Goal: Transaction & Acquisition: Book appointment/travel/reservation

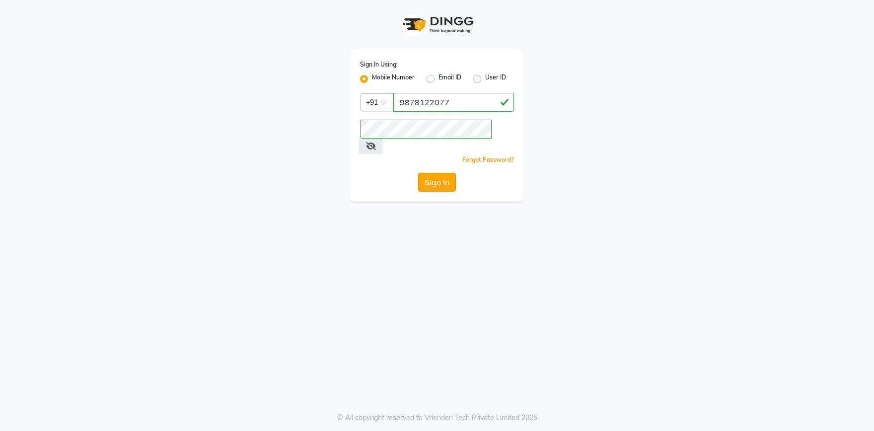
click at [435, 173] on button "Sign In" at bounding box center [437, 182] width 38 height 19
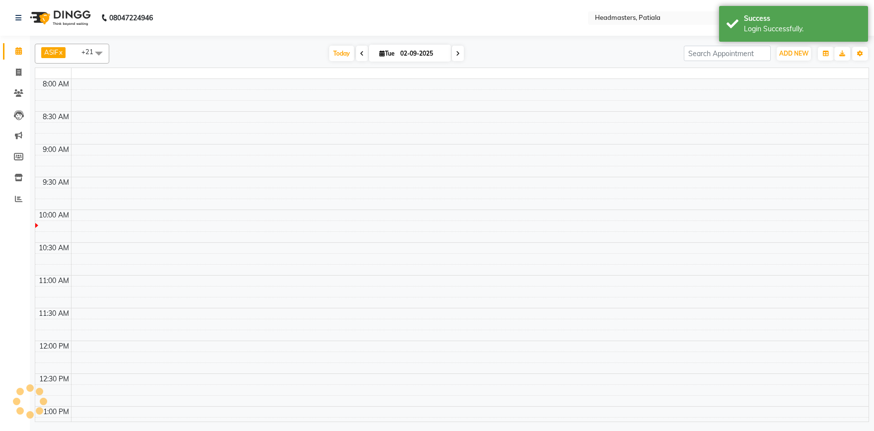
select select "en"
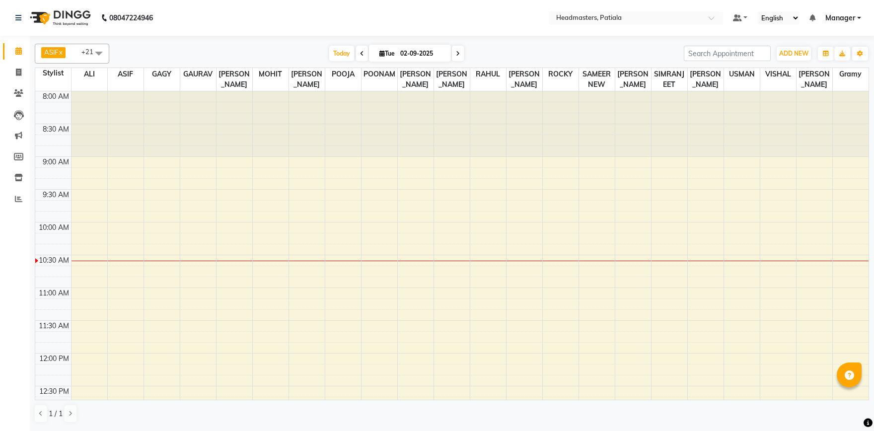
click at [98, 51] on span at bounding box center [99, 53] width 20 height 19
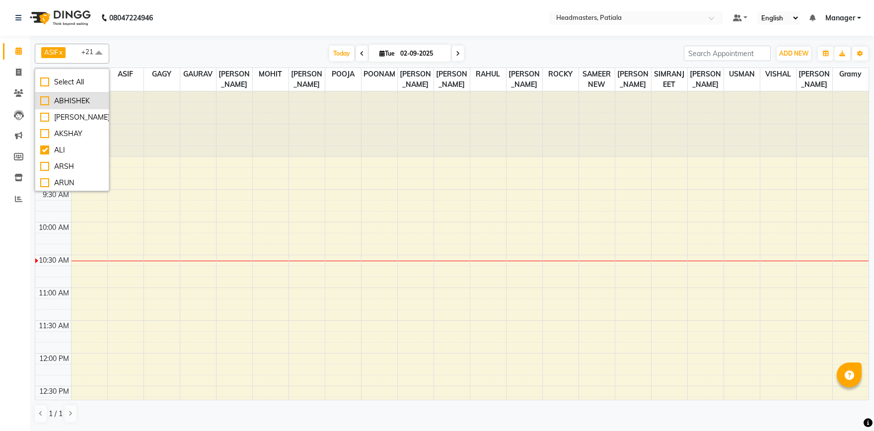
click at [48, 101] on div "ABHISHEK" at bounding box center [72, 101] width 64 height 10
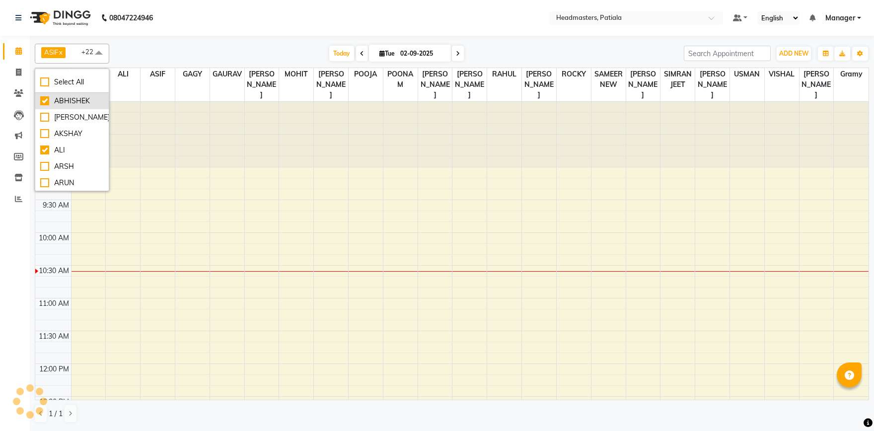
checkbox input "true"
click at [237, 53] on div "Today Tue 02-09-2025" at bounding box center [396, 53] width 564 height 15
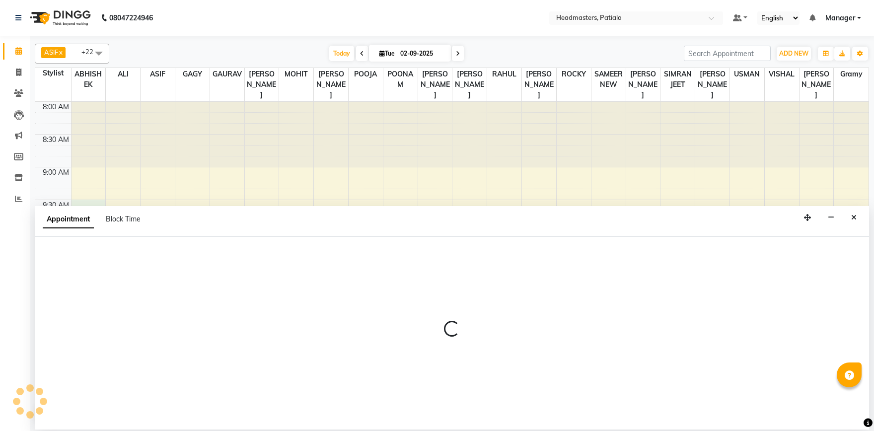
select select "51091"
select select "tentative"
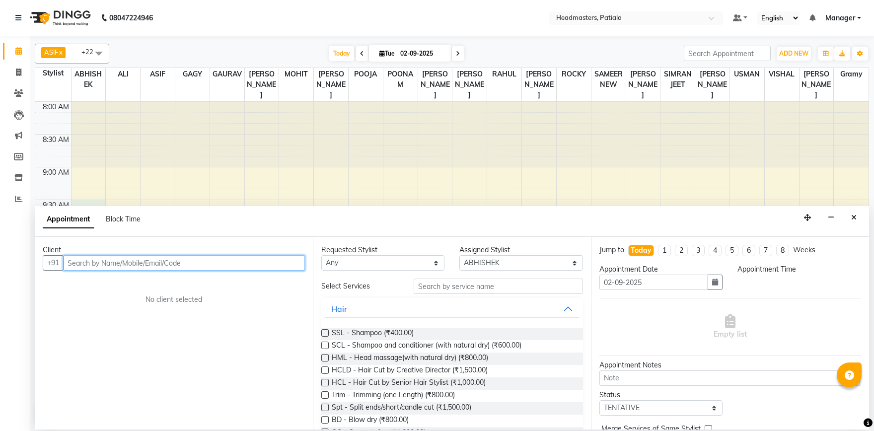
select select "570"
click at [98, 266] on input "text" at bounding box center [184, 262] width 242 height 15
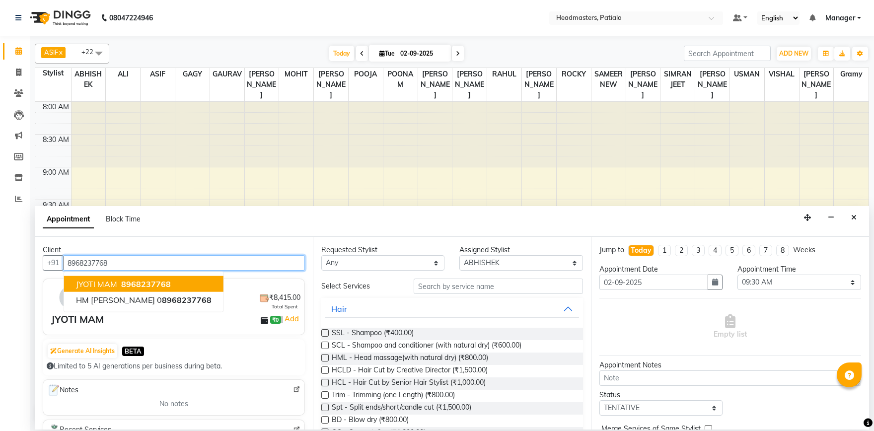
click at [109, 283] on span "JYOTI MAM" at bounding box center [96, 284] width 41 height 10
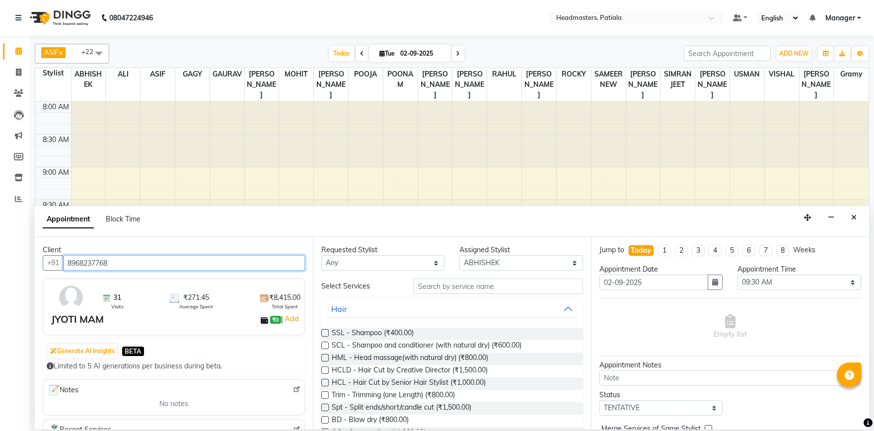
type input "8968237768"
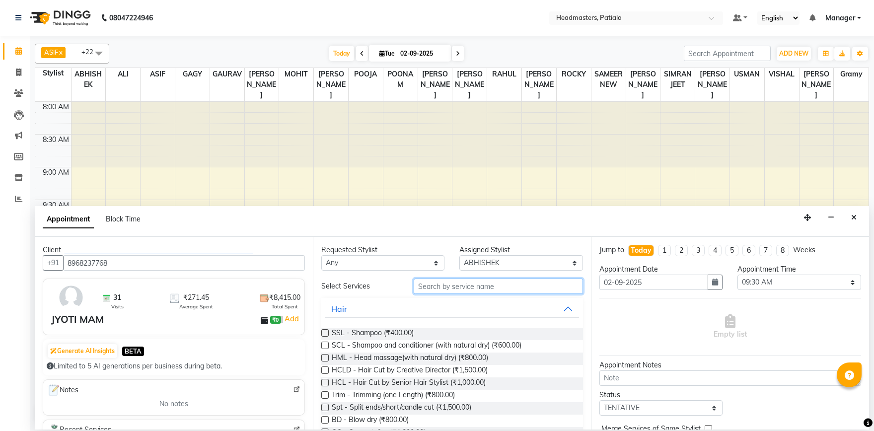
click at [489, 292] on input "text" at bounding box center [498, 286] width 169 height 15
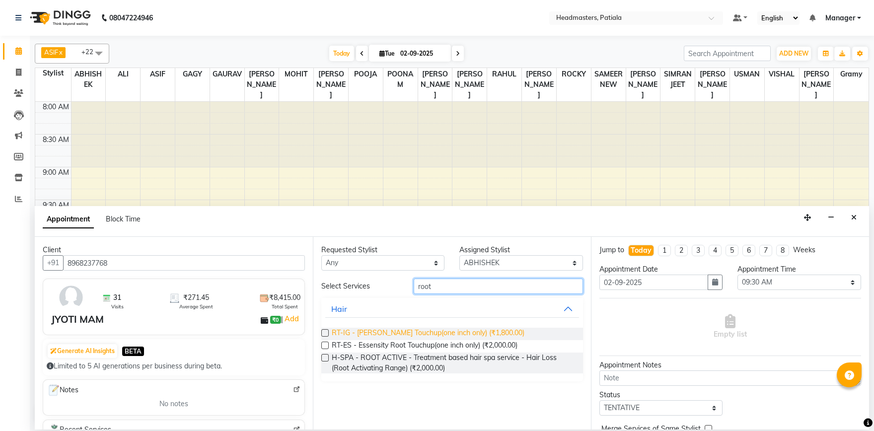
type input "root"
click at [462, 334] on span "RT-IG - Igora Root Touchup(one inch only) (₹1,800.00)" at bounding box center [428, 334] width 193 height 12
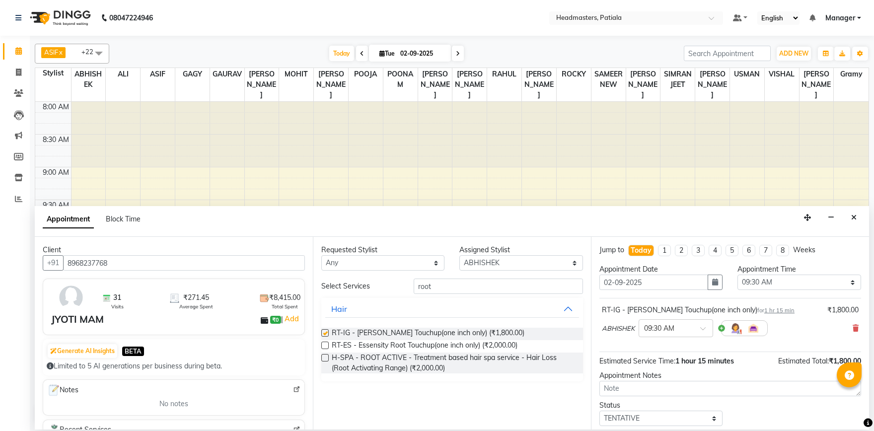
checkbox input "false"
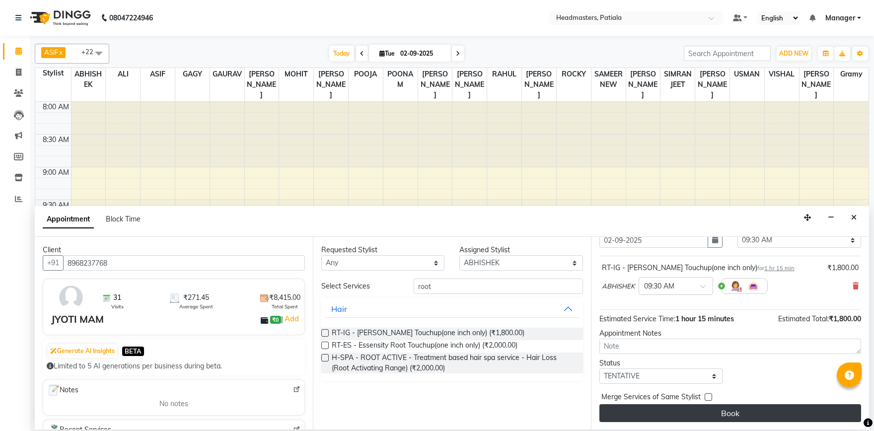
click at [734, 411] on button "Book" at bounding box center [730, 413] width 262 height 18
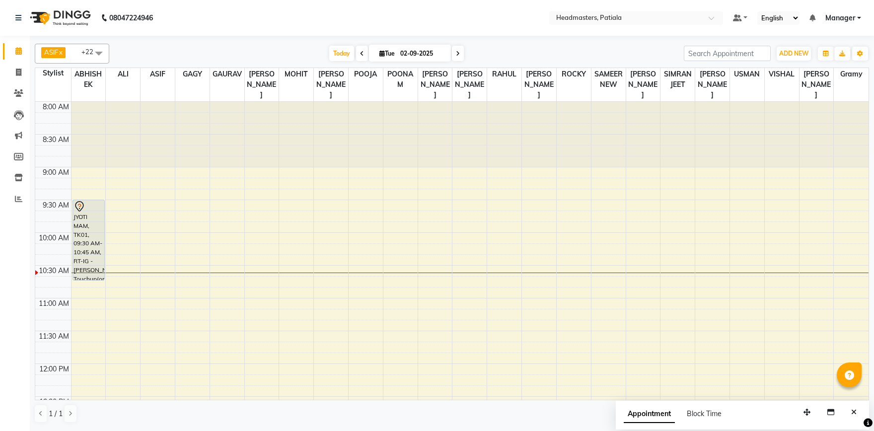
click at [96, 57] on span at bounding box center [99, 53] width 20 height 19
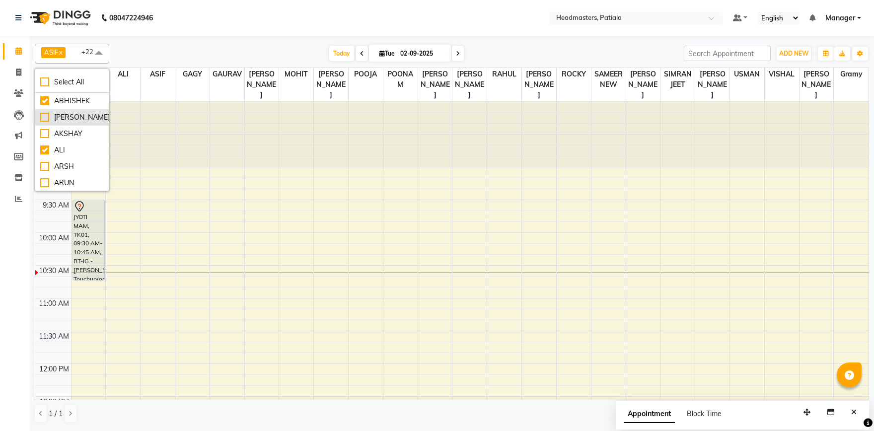
scroll to position [87, 0]
click at [47, 110] on div "ASIF" at bounding box center [72, 112] width 64 height 10
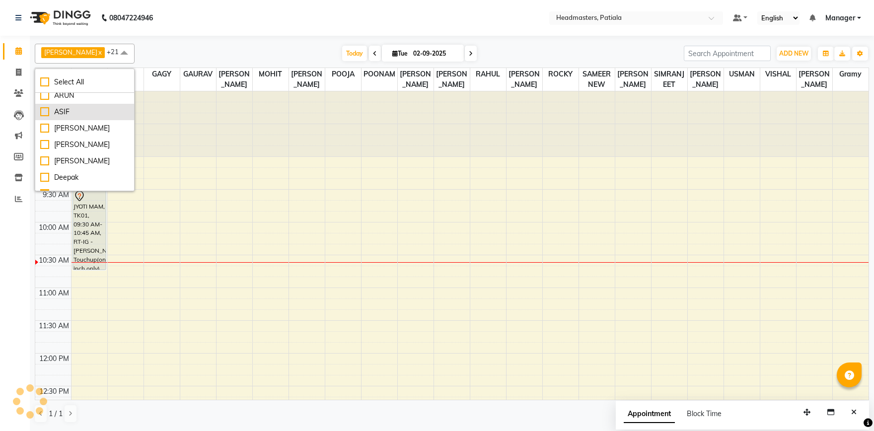
checkbox input "false"
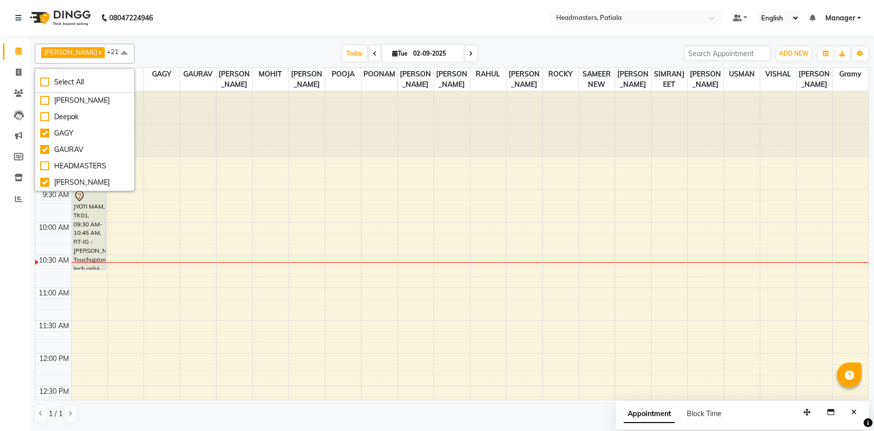
scroll to position [175, 0]
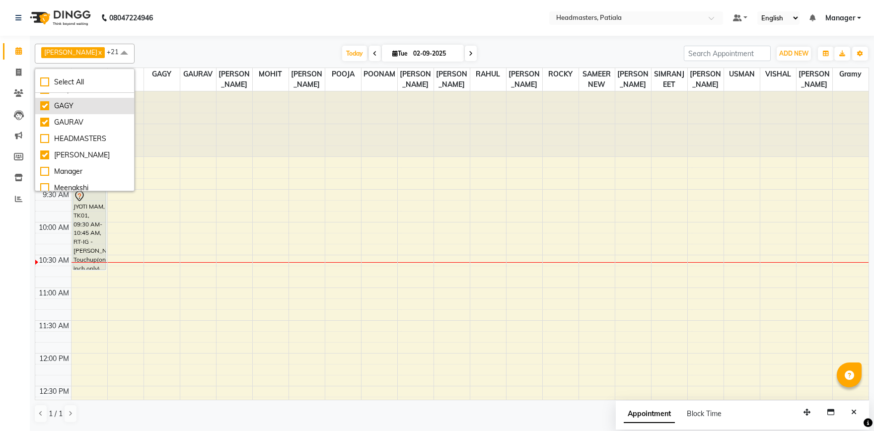
click at [45, 106] on div "GAGY" at bounding box center [84, 106] width 89 height 10
checkbox input "false"
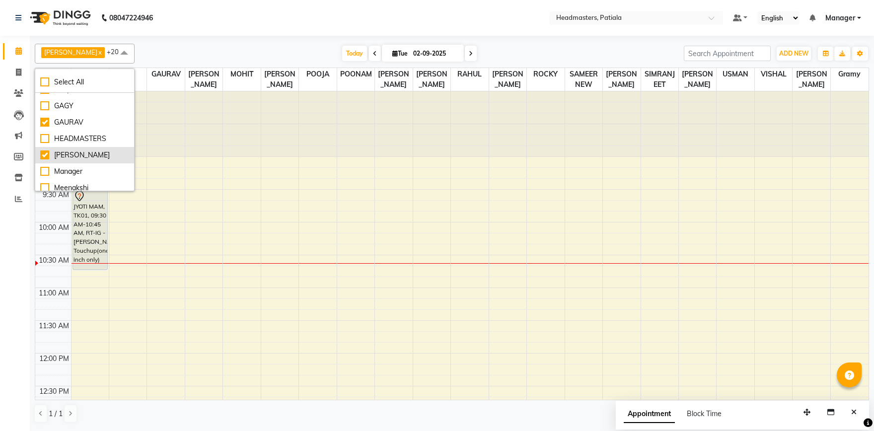
click at [47, 153] on div "[PERSON_NAME]" at bounding box center [84, 155] width 89 height 10
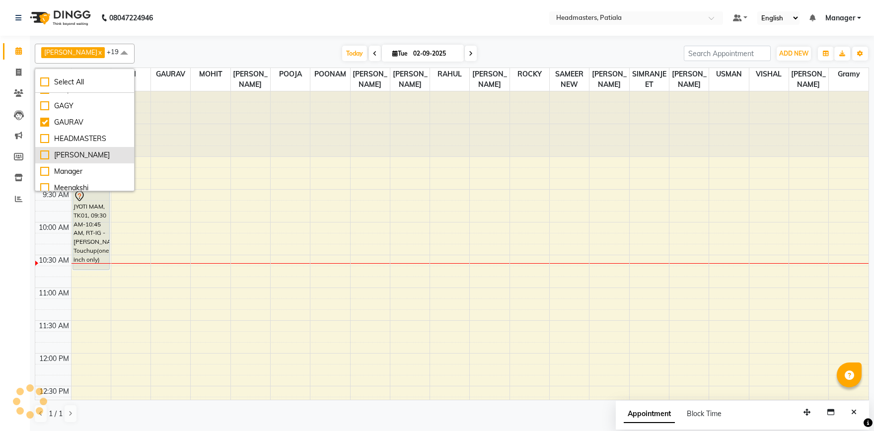
checkbox input "false"
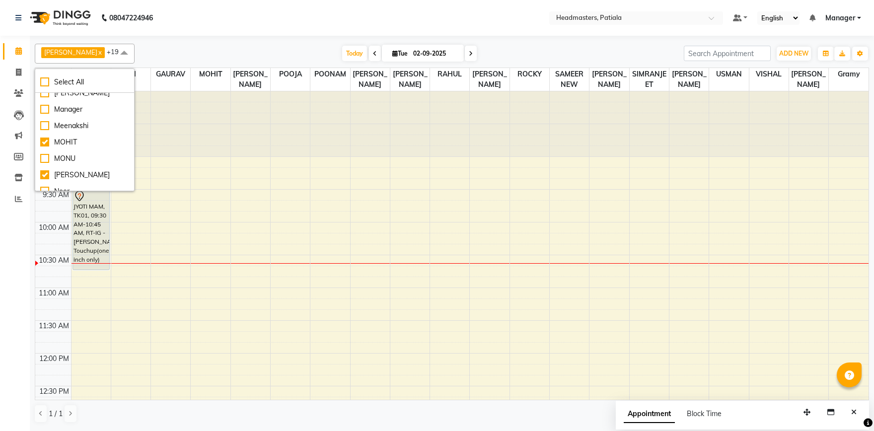
scroll to position [263, 0]
click at [47, 116] on div "MOHIT" at bounding box center [84, 116] width 89 height 10
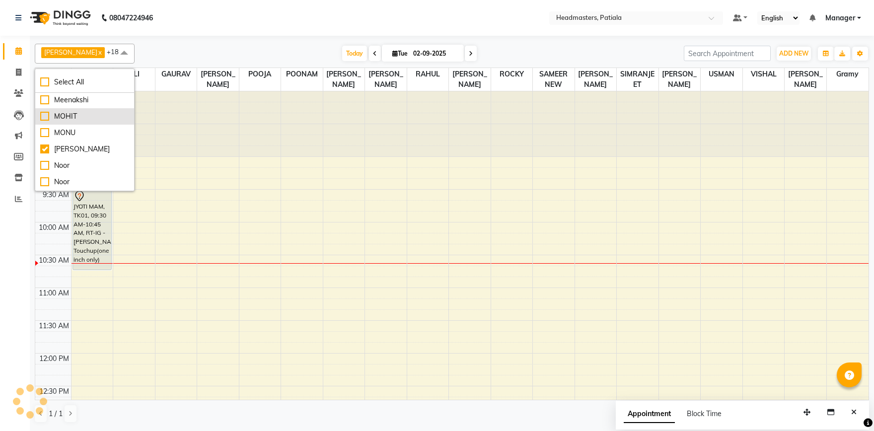
checkbox input "false"
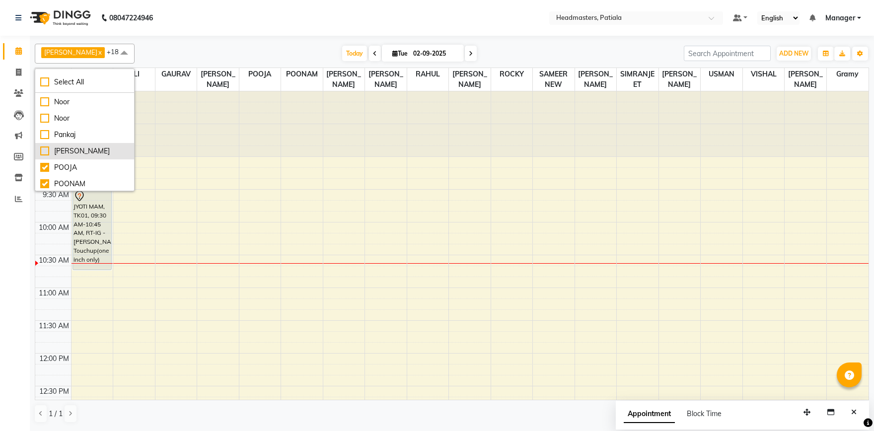
scroll to position [351, 0]
click at [48, 177] on div "[PERSON_NAME]" at bounding box center [84, 176] width 89 height 10
checkbox input "false"
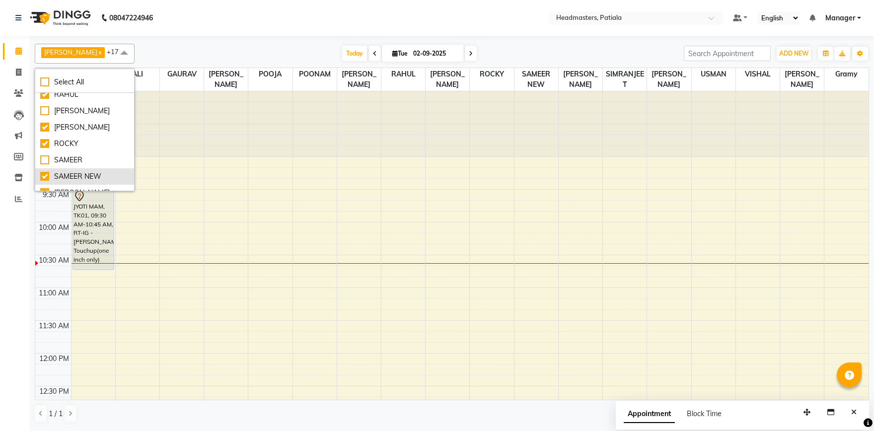
scroll to position [527, 0]
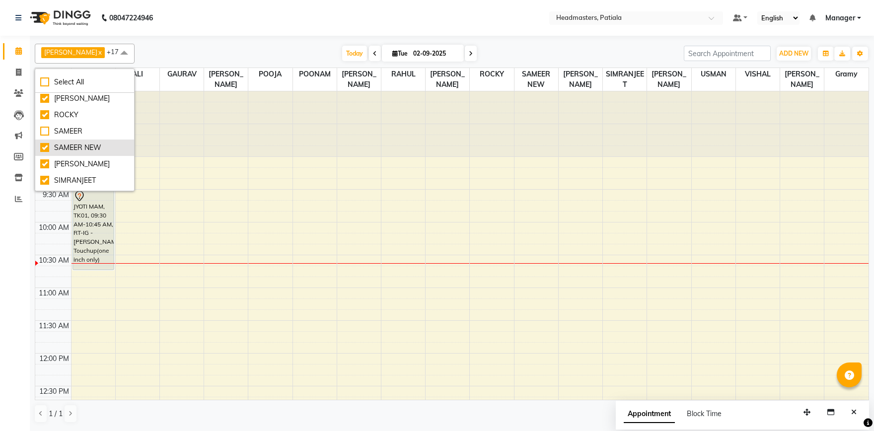
click at [47, 144] on div "SAMEER NEW" at bounding box center [84, 147] width 89 height 10
checkbox input "false"
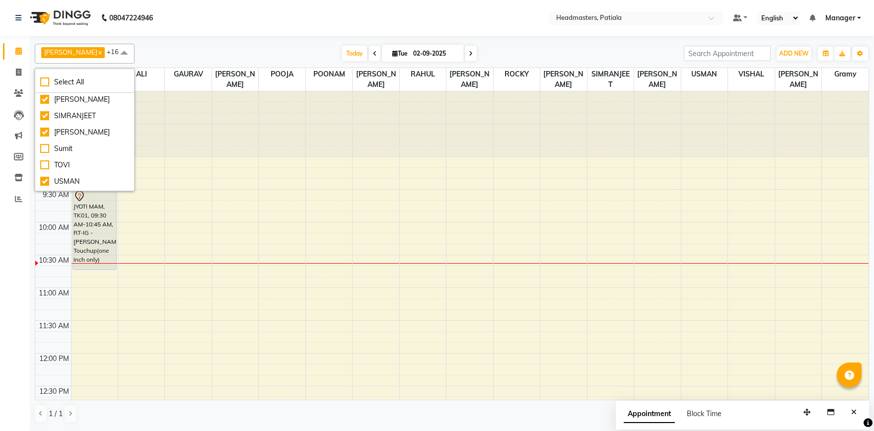
scroll to position [615, 0]
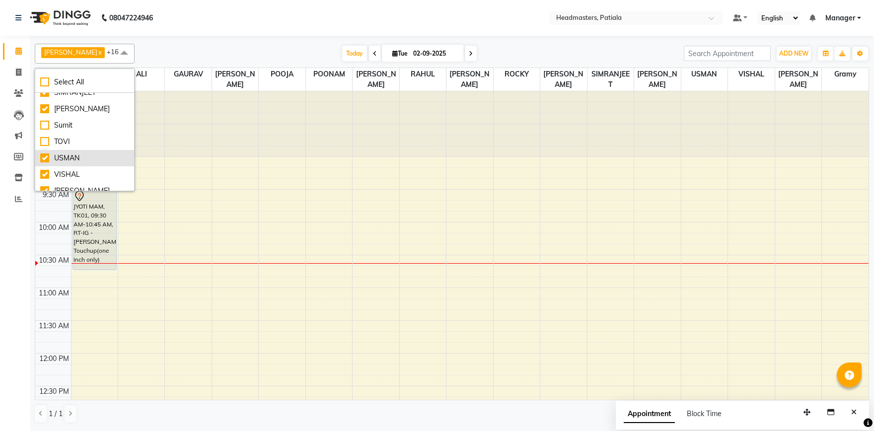
click at [45, 159] on div "USMAN" at bounding box center [84, 158] width 89 height 10
checkbox input "false"
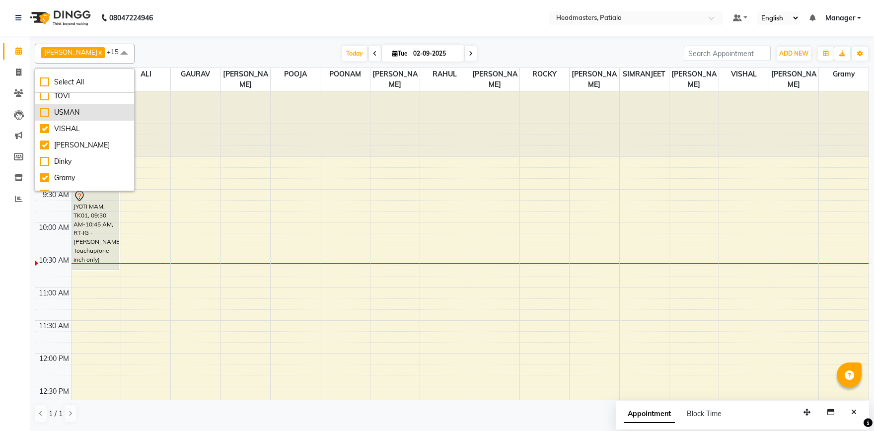
scroll to position [672, 0]
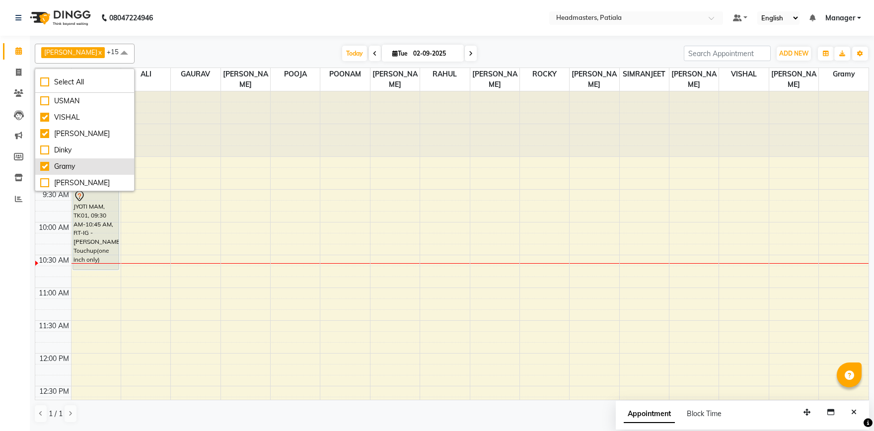
click at [43, 167] on div "Gramy" at bounding box center [84, 166] width 89 height 10
checkbox input "false"
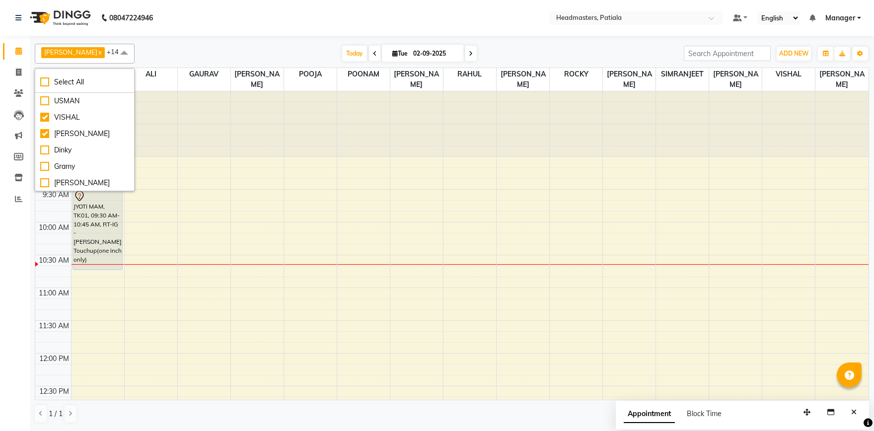
click at [232, 46] on div "[PERSON_NAME] x POOJA x RAHUL x [PERSON_NAME] x [PERSON_NAME] x VISHAL x [PERSO…" at bounding box center [452, 54] width 834 height 20
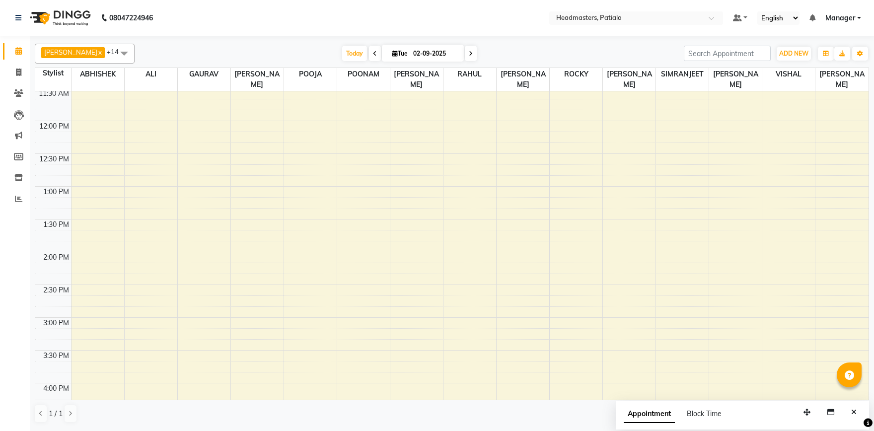
scroll to position [242, 0]
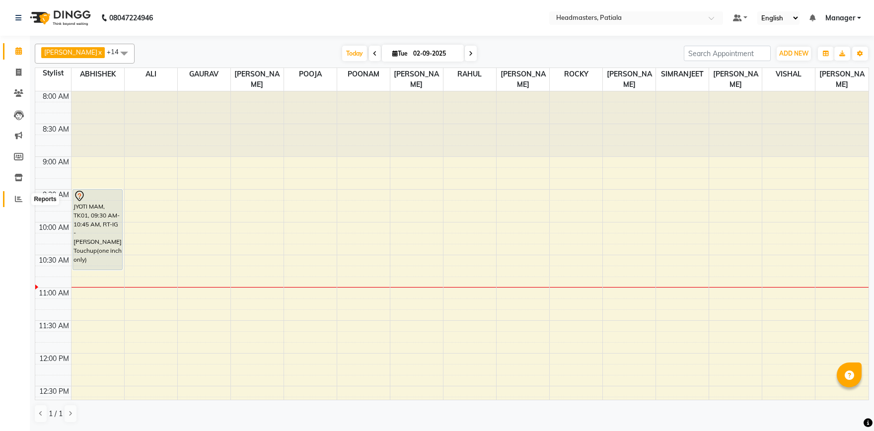
click at [21, 200] on icon at bounding box center [18, 198] width 7 height 7
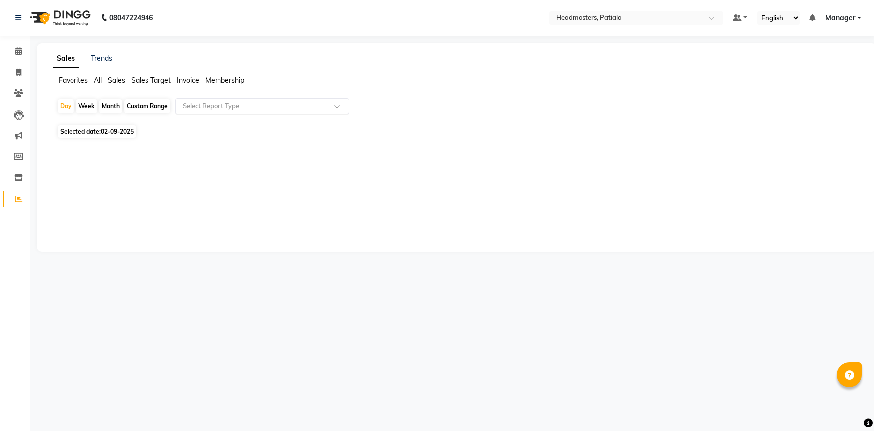
click at [210, 108] on input "text" at bounding box center [252, 106] width 143 height 10
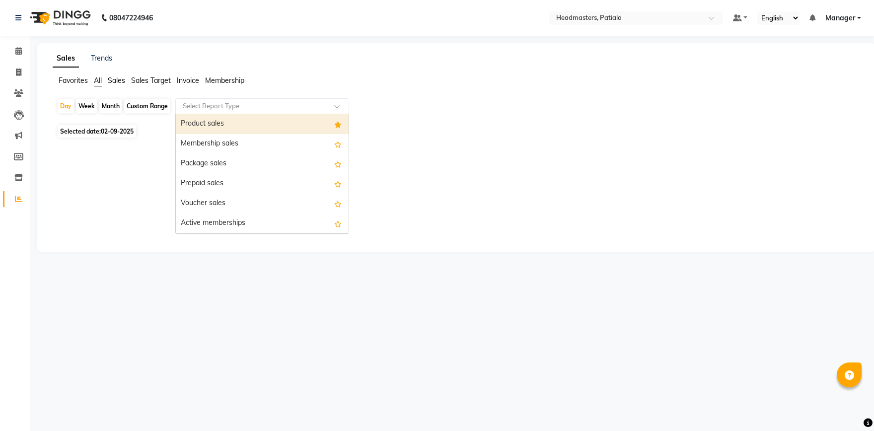
click at [217, 128] on div "Product sales" at bounding box center [262, 124] width 173 height 20
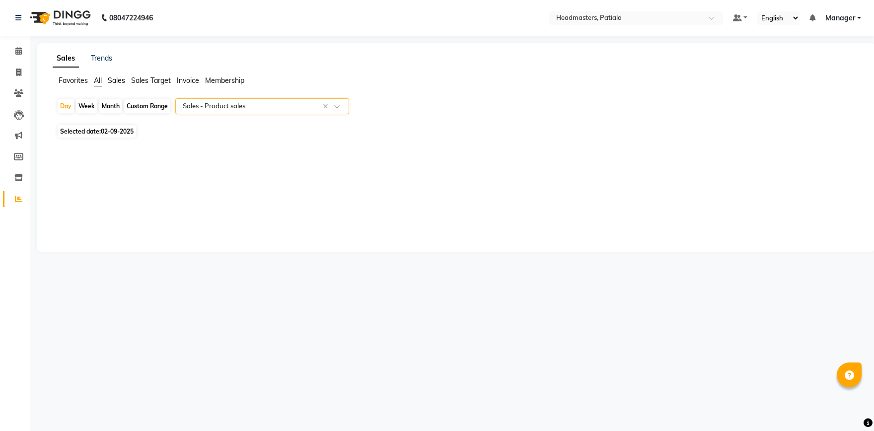
click at [107, 130] on span "02-09-2025" at bounding box center [117, 131] width 33 height 7
select select "9"
select select "2025"
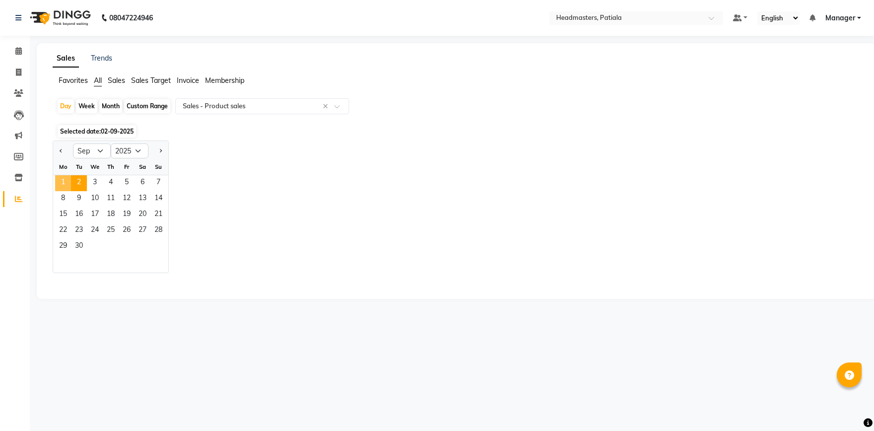
click at [60, 182] on span "1" at bounding box center [63, 183] width 16 height 16
select select "csv"
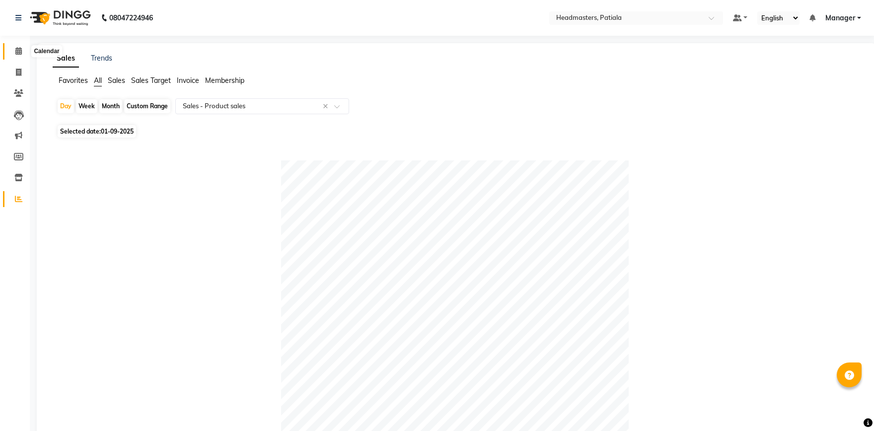
click at [17, 57] on span at bounding box center [18, 51] width 17 height 11
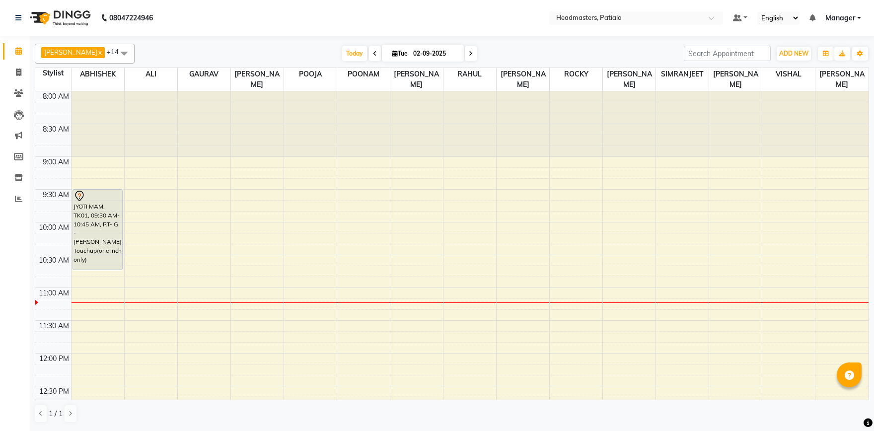
drag, startPoint x: 32, startPoint y: 54, endPoint x: 78, endPoint y: 358, distance: 307.9
click at [78, 357] on div "[PERSON_NAME] x POOJA x RAHUL x [PERSON_NAME] x [PERSON_NAME] x VISHAL x [PERSO…" at bounding box center [452, 233] width 844 height 394
click at [194, 4] on nav "08047224946 Select Location × Headmasters, Patiala Default Panel My Panel Engli…" at bounding box center [437, 18] width 874 height 36
